Goal: Information Seeking & Learning: Learn about a topic

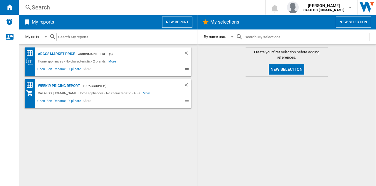
click at [164, 6] on div "Search" at bounding box center [141, 7] width 218 height 8
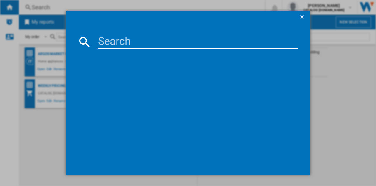
click at [171, 37] on input at bounding box center [198, 42] width 201 height 14
type input "TR708"
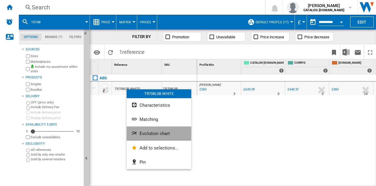
click at [154, 136] on button "Evolution chart" at bounding box center [159, 133] width 65 height 14
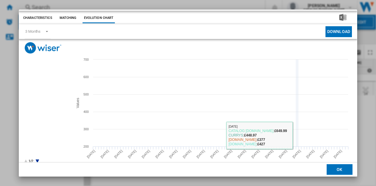
scroll to position [22, 0]
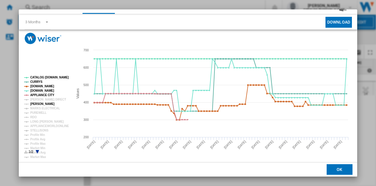
click at [42, 103] on tspan "[PERSON_NAME]" at bounding box center [42, 103] width 24 height 3
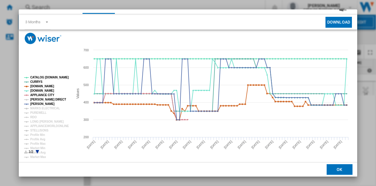
click at [44, 99] on tspan "[PERSON_NAME] DIRECT" at bounding box center [48, 99] width 36 height 3
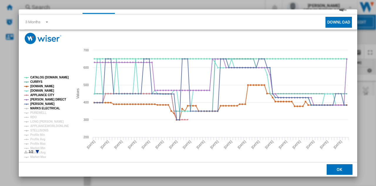
click at [43, 107] on tspan "MARKS ELECTRICAL" at bounding box center [45, 107] width 30 height 3
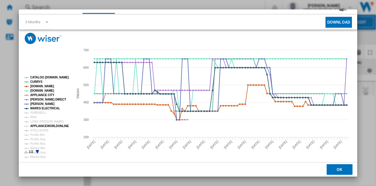
click at [38, 126] on tspan "APPLIANCEWORLDONLINE" at bounding box center [49, 125] width 39 height 3
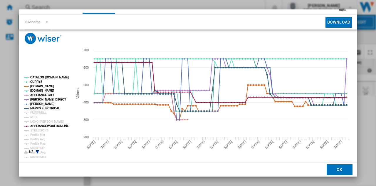
click at [38, 126] on tspan "APPLIANCEWORLDONLINE" at bounding box center [49, 125] width 39 height 3
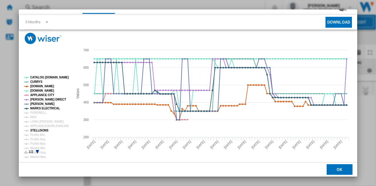
click at [39, 130] on tspan "STELLISONS" at bounding box center [39, 130] width 18 height 3
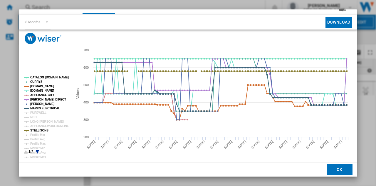
click at [39, 130] on tspan "STELLISONS" at bounding box center [39, 130] width 18 height 3
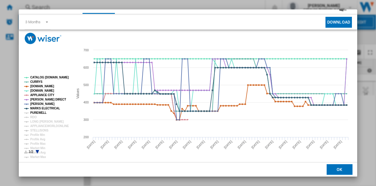
click at [38, 111] on tspan "PUREWELL" at bounding box center [38, 112] width 16 height 3
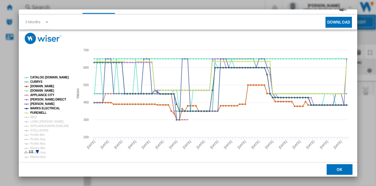
click at [38, 111] on tspan "PUREWELL" at bounding box center [38, 112] width 16 height 3
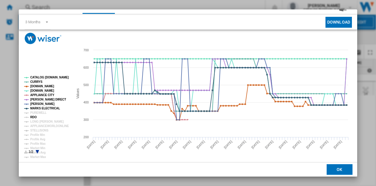
click at [36, 116] on tspan "RDO" at bounding box center [33, 116] width 6 height 3
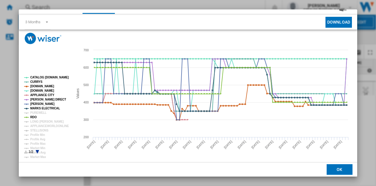
click at [36, 116] on tspan "RDO" at bounding box center [33, 116] width 6 height 3
